Goal: Task Accomplishment & Management: Manage account settings

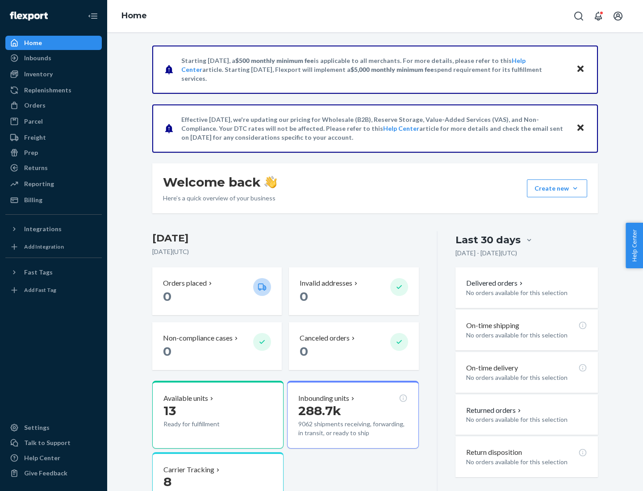
click at [575, 189] on button "Create new Create new inbound Create new order Create new product" at bounding box center [557, 189] width 60 height 18
click at [54, 58] on div "Inbounds" at bounding box center [53, 58] width 95 height 13
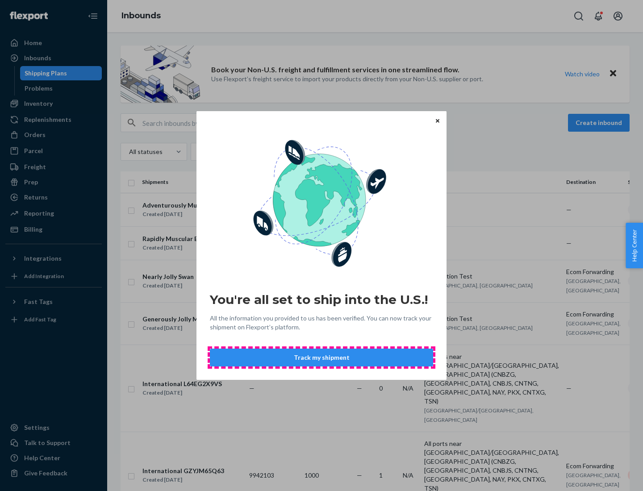
click at [322, 358] on button "Track my shipment" at bounding box center [321, 358] width 223 height 18
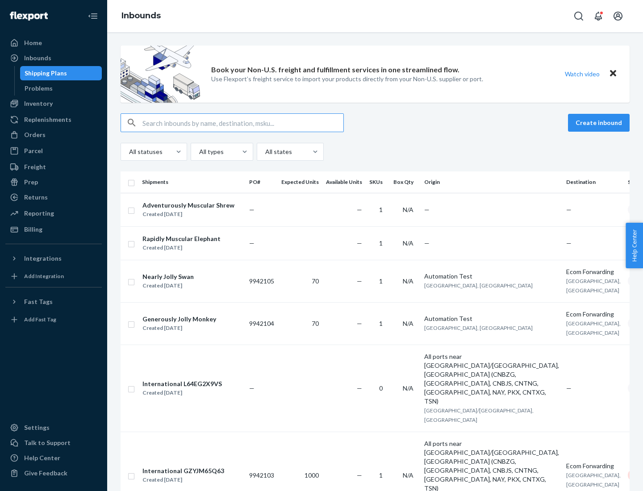
click at [600, 123] on button "Create inbound" at bounding box center [599, 123] width 62 height 18
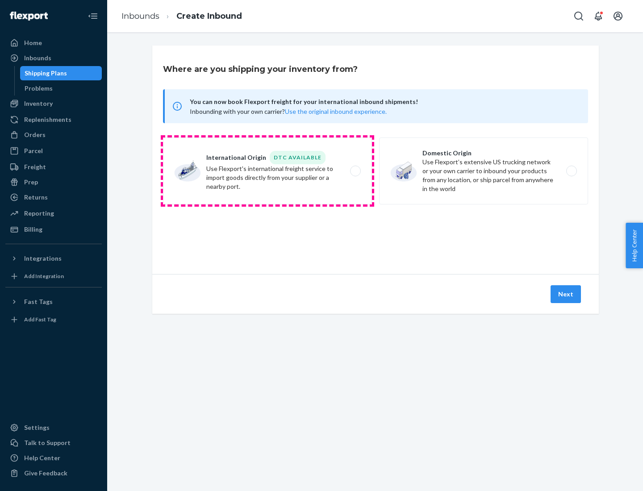
click at [268, 171] on label "International Origin DTC Available Use Flexport's international freight service…" at bounding box center [267, 171] width 209 height 67
click at [355, 171] on input "International Origin DTC Available Use Flexport's international freight service…" at bounding box center [358, 171] width 6 height 6
radio input "true"
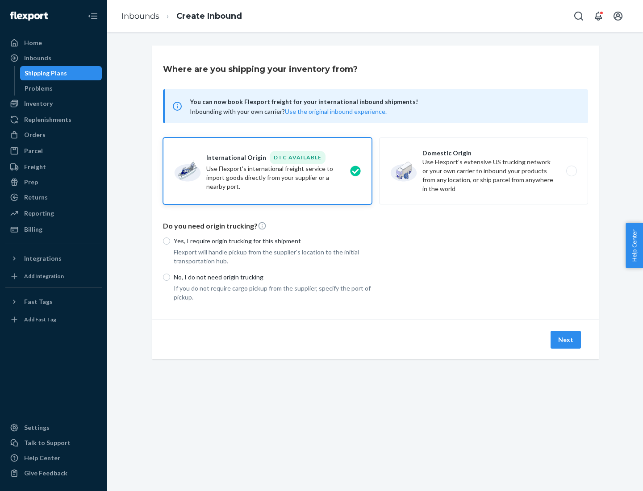
click at [273, 277] on p "No, I do not need origin trucking" at bounding box center [273, 277] width 198 height 9
click at [170, 277] on input "No, I do not need origin trucking" at bounding box center [166, 277] width 7 height 7
radio input "true"
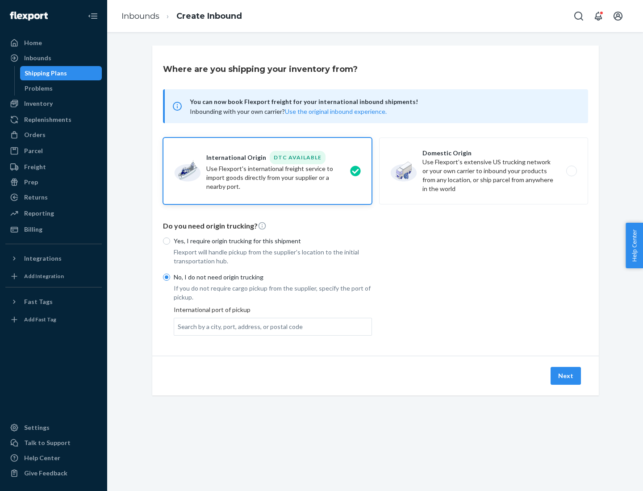
click at [238, 327] on div "Search by a city, port, address, or postal code" at bounding box center [240, 327] width 125 height 9
click at [179, 327] on input "Search by a city, port, address, or postal code" at bounding box center [178, 327] width 1 height 9
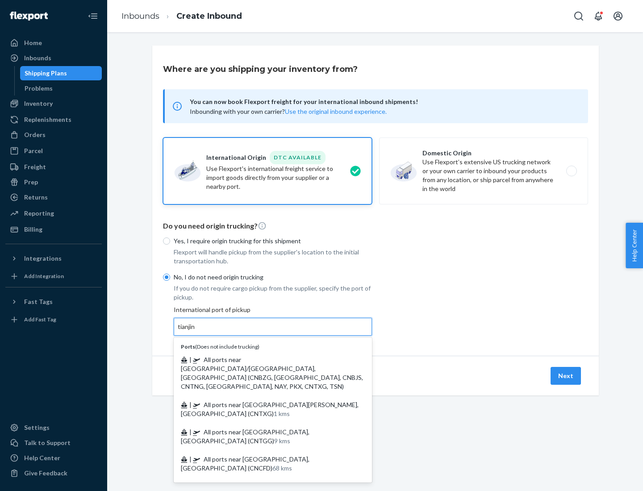
click at [264, 360] on span "| All ports near [GEOGRAPHIC_DATA]/[GEOGRAPHIC_DATA], [GEOGRAPHIC_DATA] (CNBZG,…" at bounding box center [272, 373] width 182 height 34
click at [196, 332] on input "tianjin" at bounding box center [187, 327] width 18 height 9
type input "All ports near [GEOGRAPHIC_DATA]/[GEOGRAPHIC_DATA], [GEOGRAPHIC_DATA] (CNBZG, […"
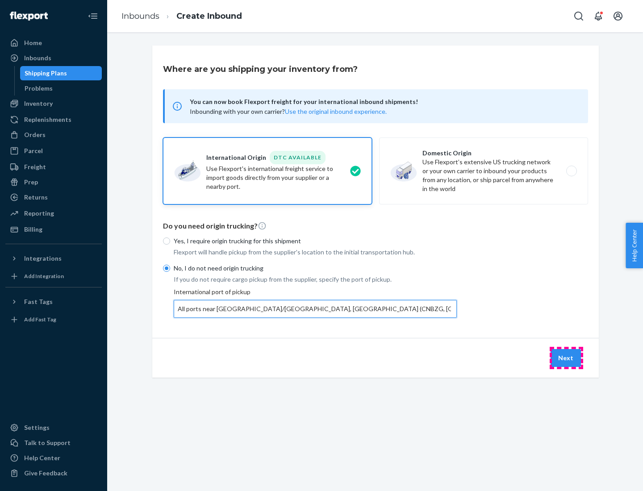
click at [567, 358] on button "Next" at bounding box center [566, 358] width 30 height 18
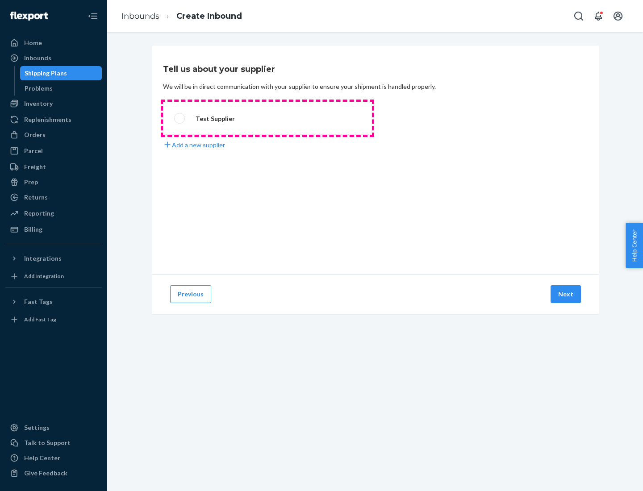
click at [268, 118] on label "Test Supplier" at bounding box center [267, 118] width 209 height 33
click at [180, 118] on input "Test Supplier" at bounding box center [177, 119] width 6 height 6
radio input "true"
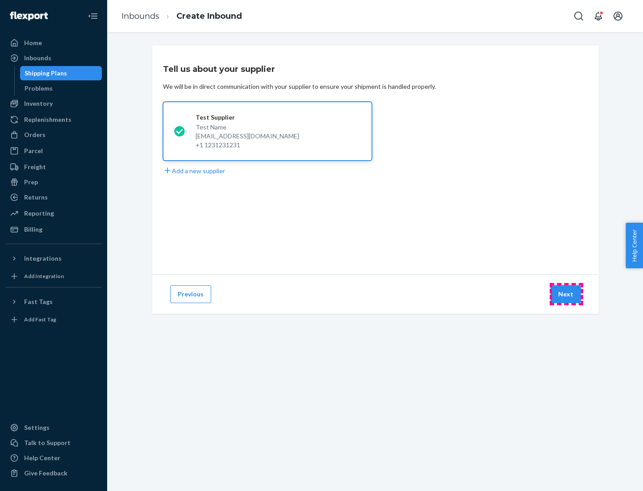
click at [567, 294] on button "Next" at bounding box center [566, 295] width 30 height 18
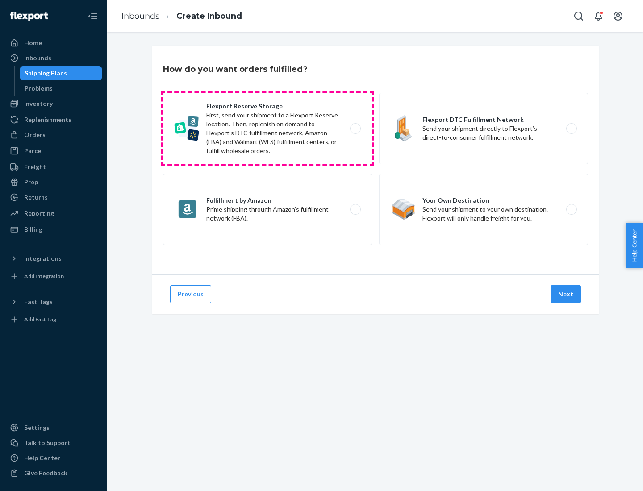
click at [268, 129] on label "Flexport Reserve Storage First, send your shipment to a Flexport Reserve locati…" at bounding box center [267, 128] width 209 height 71
click at [355, 129] on input "Flexport Reserve Storage First, send your shipment to a Flexport Reserve locati…" at bounding box center [358, 129] width 6 height 6
radio input "true"
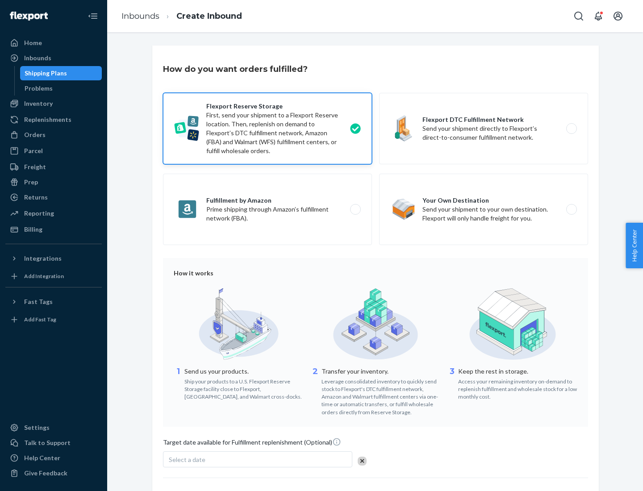
scroll to position [73, 0]
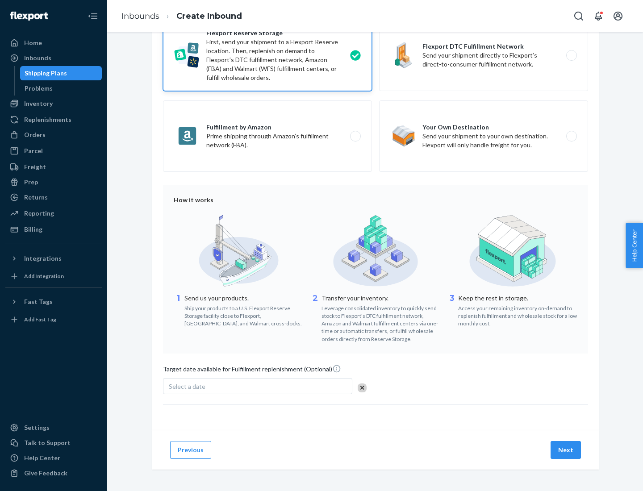
click at [567, 450] on button "Next" at bounding box center [566, 450] width 30 height 18
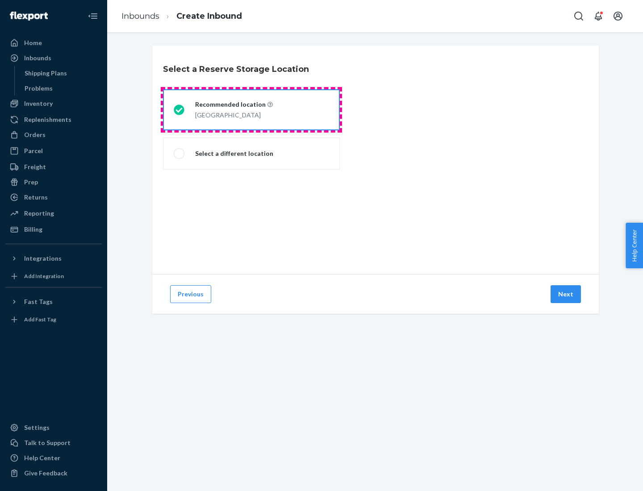
click at [252, 110] on div "[GEOGRAPHIC_DATA]" at bounding box center [234, 114] width 78 height 11
click at [180, 110] on input "Recommended location [GEOGRAPHIC_DATA]" at bounding box center [177, 110] width 6 height 6
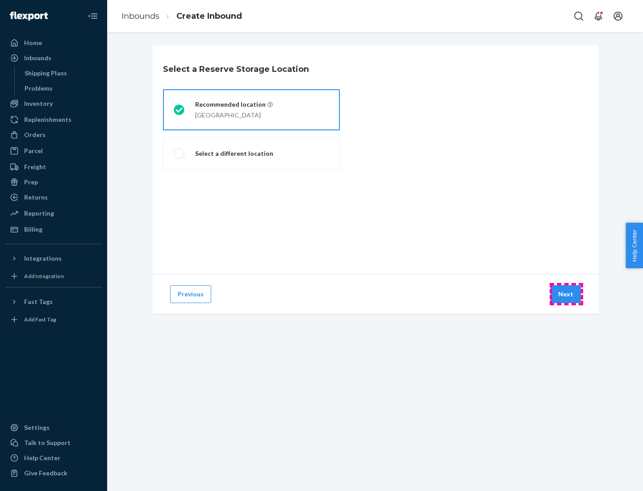
click at [567, 294] on button "Next" at bounding box center [566, 295] width 30 height 18
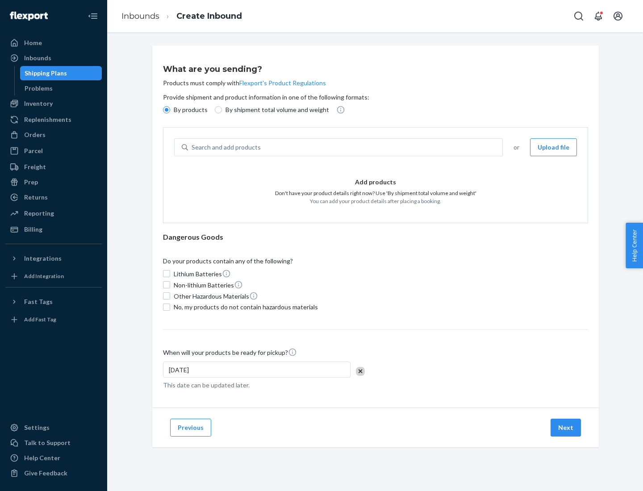
click at [346, 147] on div "Search and add products" at bounding box center [345, 147] width 315 height 16
click at [193, 147] on input "Search and add products" at bounding box center [192, 147] width 1 height 9
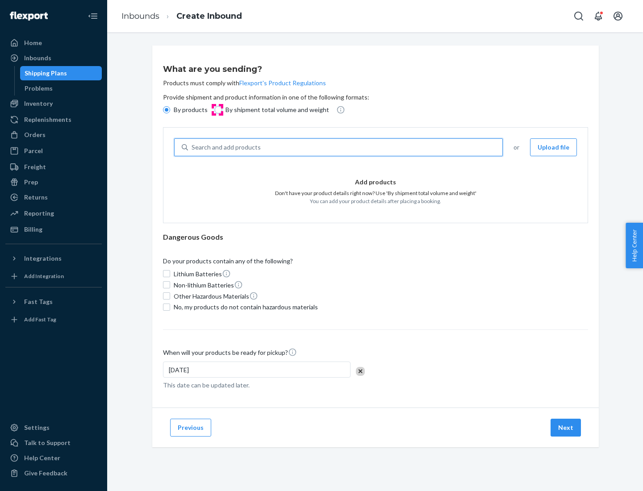
click at [217, 110] on input "By shipment total volume and weight" at bounding box center [218, 109] width 7 height 7
radio input "true"
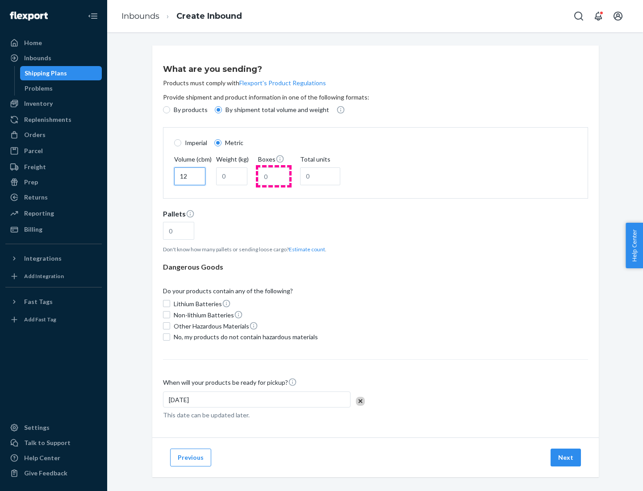
type input "12"
type input "22"
type input "222"
type input "121"
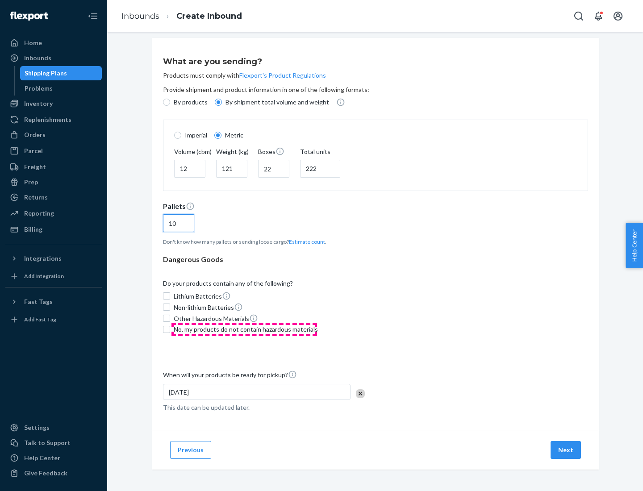
type input "10"
click at [244, 329] on span "No, my products do not contain hazardous materials" at bounding box center [246, 329] width 144 height 9
click at [170, 329] on input "No, my products do not contain hazardous materials" at bounding box center [166, 329] width 7 height 7
checkbox input "true"
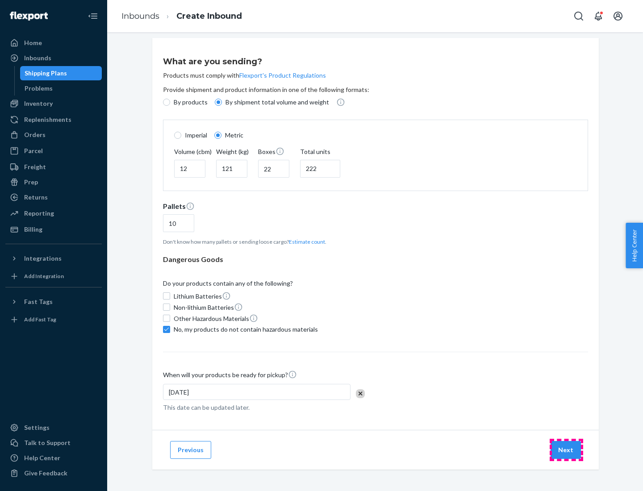
click at [567, 450] on button "Next" at bounding box center [566, 450] width 30 height 18
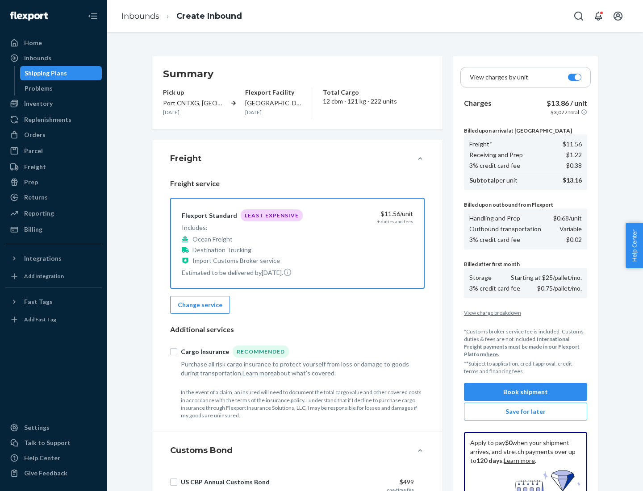
scroll to position [130, 0]
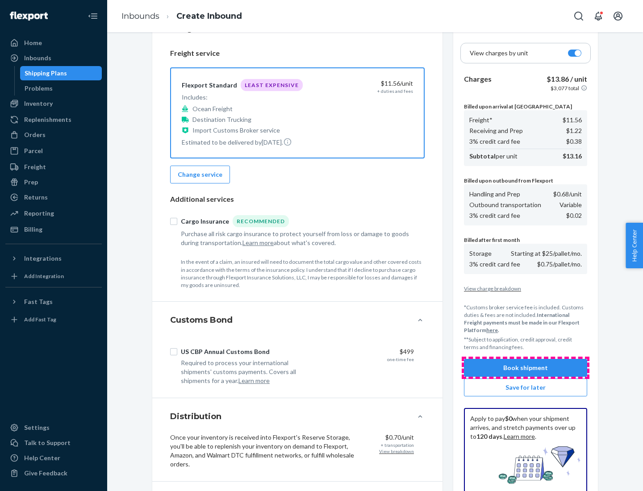
click at [526, 368] on button "Book shipment" at bounding box center [525, 368] width 123 height 18
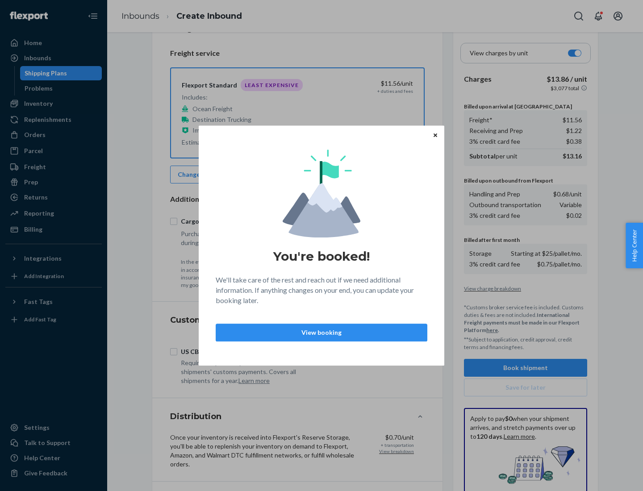
click at [322, 332] on p "View booking" at bounding box center [321, 332] width 197 height 9
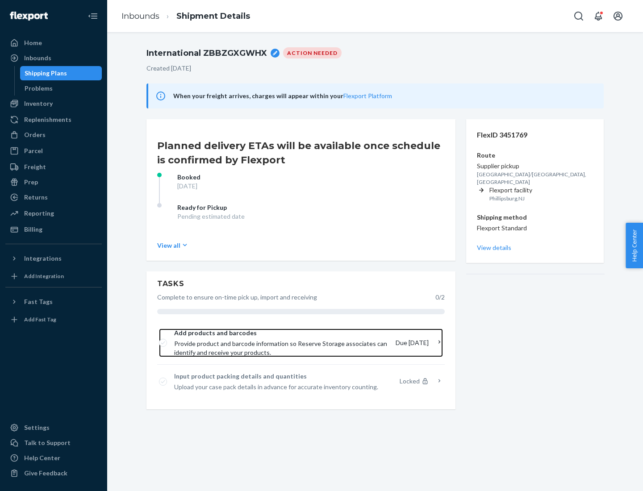
click at [282, 343] on span "Provide product and barcode information so Reserve Storage associates can ident…" at bounding box center [281, 349] width 214 height 18
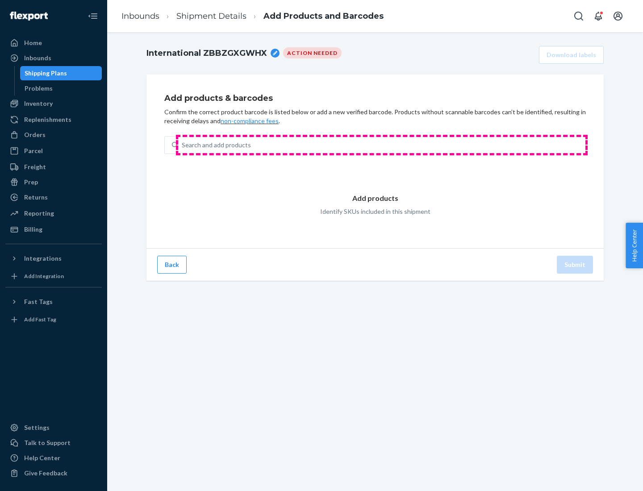
click at [382, 145] on div "Search and add products" at bounding box center [381, 145] width 407 height 16
click at [183, 145] on input "Search and add products" at bounding box center [182, 145] width 1 height 9
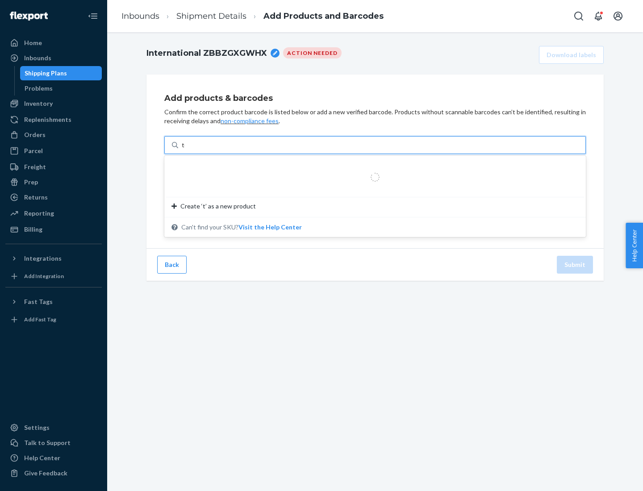
type input "test"
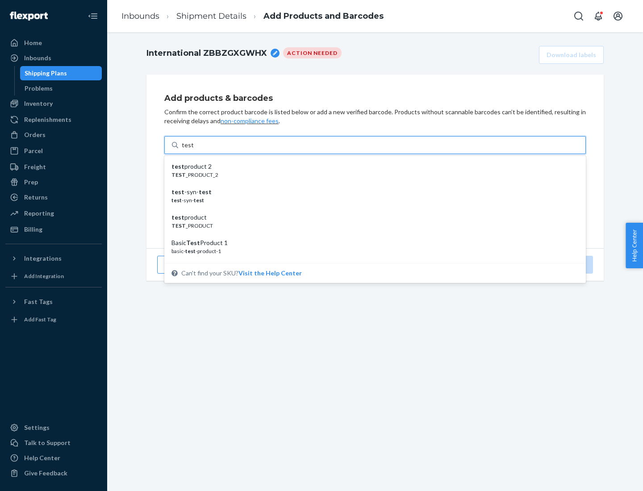
scroll to position [34, 0]
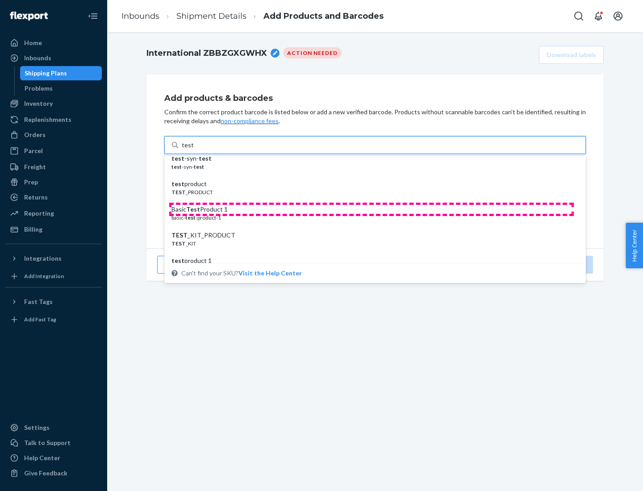
click at [372, 210] on div "Basic Test Product 1" at bounding box center [372, 209] width 400 height 9
click at [193, 150] on input "test" at bounding box center [188, 145] width 12 height 9
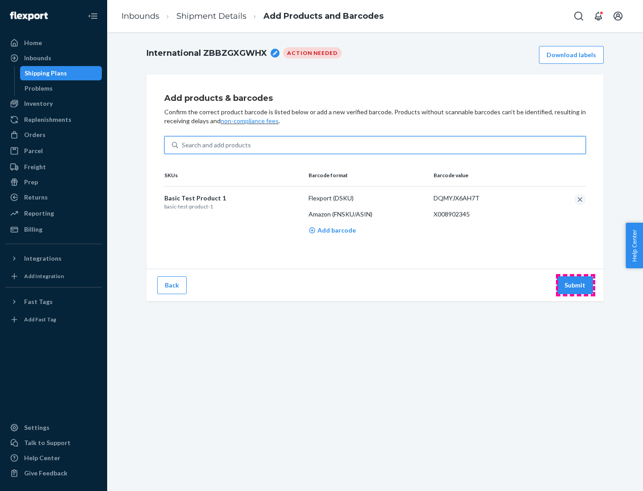
click at [575, 285] on button "Submit" at bounding box center [575, 286] width 36 height 18
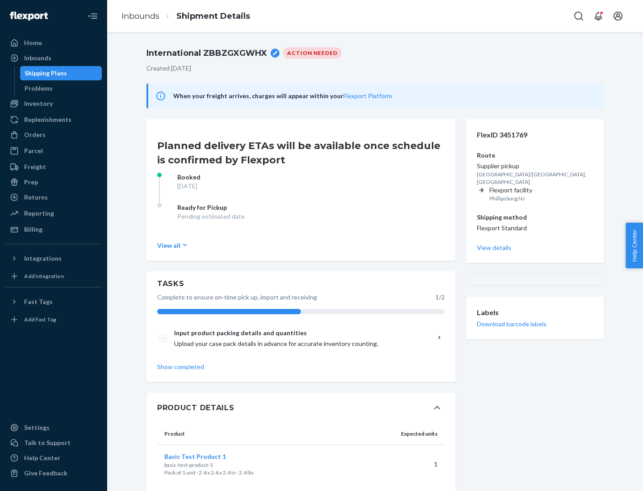
scroll to position [16, 0]
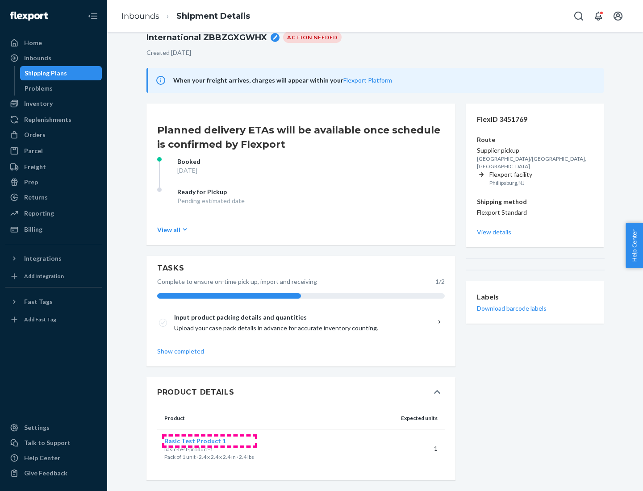
click at [210, 441] on span "Basic Test Product 1" at bounding box center [195, 441] width 62 height 8
